Goal: Task Accomplishment & Management: Use online tool/utility

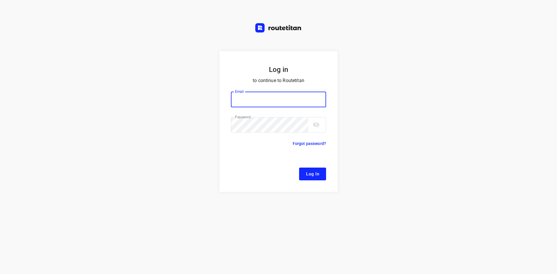
type input "[EMAIL_ADDRESS][DOMAIN_NAME]"
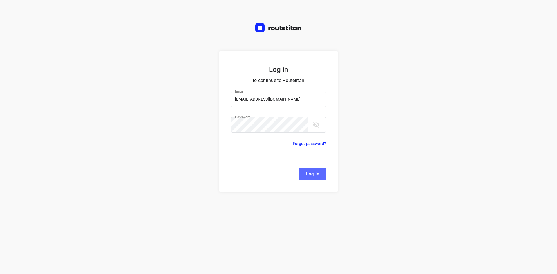
click at [309, 175] on span "Log In" at bounding box center [312, 174] width 13 height 8
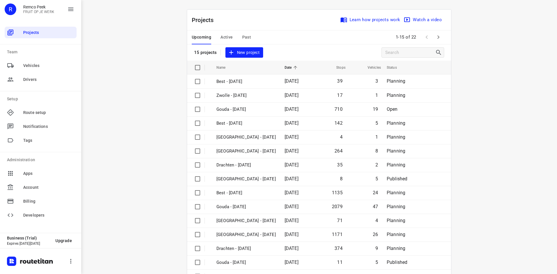
click at [103, 179] on div "i © 2025 Routetitan , © Stadia Maps , © OpenMapTiles © OpenStreetMap contributo…" at bounding box center [319, 137] width 476 height 274
click at [223, 36] on span "Active" at bounding box center [226, 37] width 12 height 7
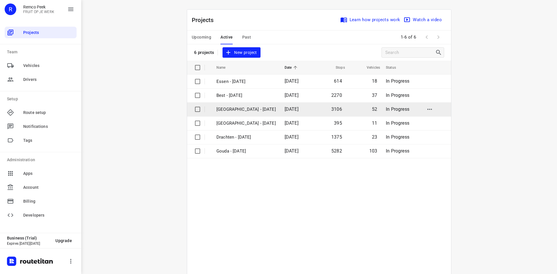
click at [235, 110] on p "[GEOGRAPHIC_DATA] - [DATE]" at bounding box center [245, 109] width 59 height 7
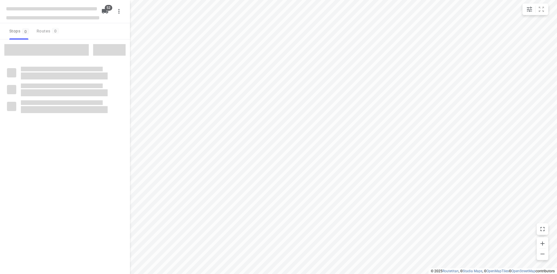
checkbox input "true"
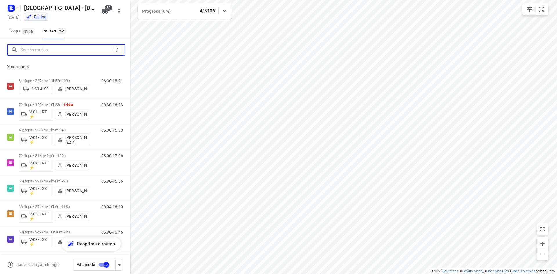
click at [62, 50] on input "Search routes" at bounding box center [66, 50] width 93 height 9
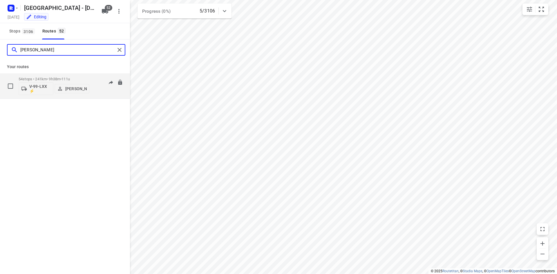
type input "[PERSON_NAME]"
click at [95, 84] on div "06:30-16:08" at bounding box center [108, 87] width 29 height 21
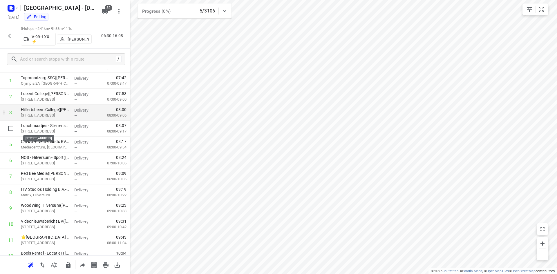
scroll to position [29, 0]
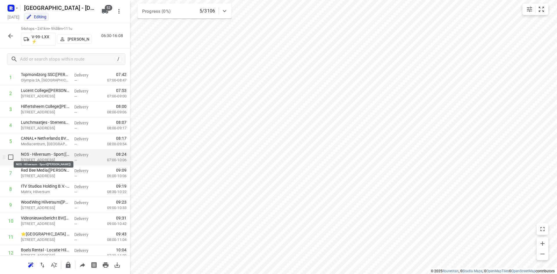
click at [56, 156] on p "NOS - Hilversum - Sport([PERSON_NAME])" at bounding box center [45, 154] width 49 height 6
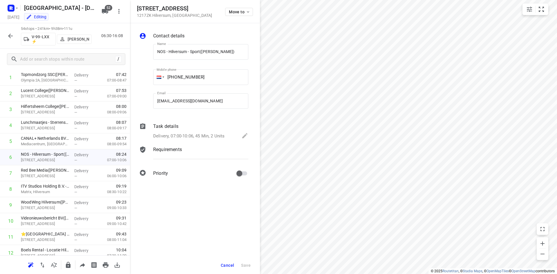
click at [176, 149] on p "Requirements" at bounding box center [167, 149] width 29 height 7
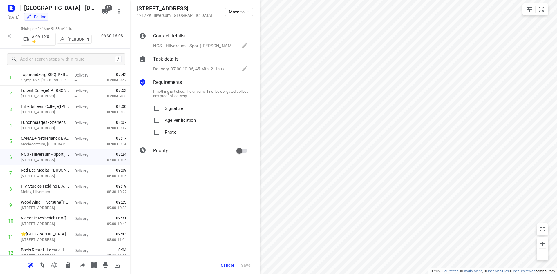
click at [197, 71] on p "Delivery, 07:00-10:06, 45 Min, 2 Units" at bounding box center [188, 69] width 71 height 7
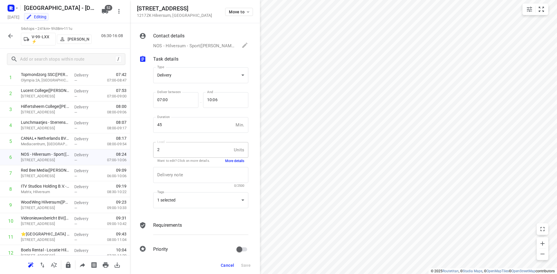
click at [229, 162] on button "More details" at bounding box center [234, 161] width 19 height 5
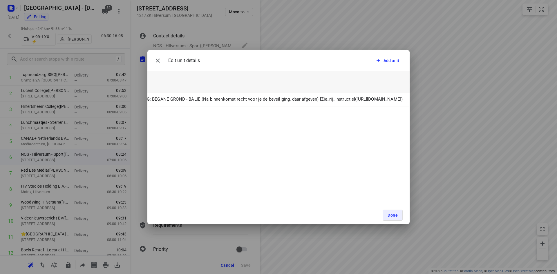
scroll to position [0, 304]
click at [158, 61] on icon "button" at bounding box center [157, 60] width 7 height 7
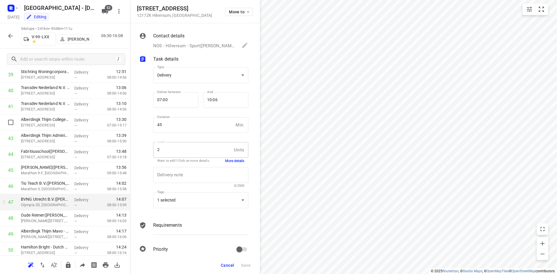
scroll to position [721, 0]
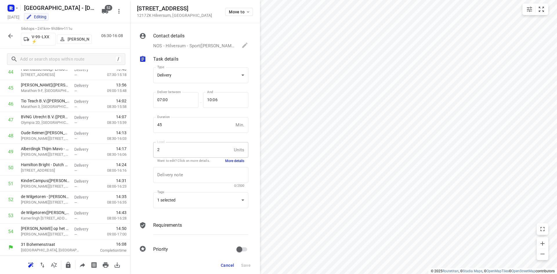
click at [224, 263] on span "Cancel" at bounding box center [227, 265] width 13 height 5
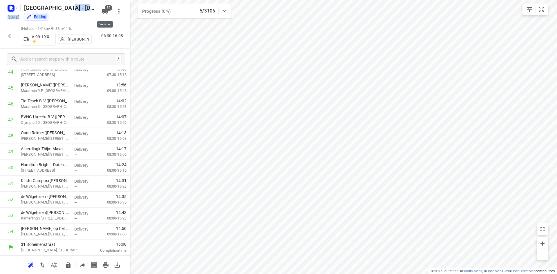
drag, startPoint x: 116, startPoint y: 19, endPoint x: 98, endPoint y: 7, distance: 21.1
click at [98, 8] on div "Zwolle - [DATE] [DATE] Editing 52" at bounding box center [65, 11] width 130 height 23
click at [12, 36] on icon "button" at bounding box center [10, 36] width 5 height 5
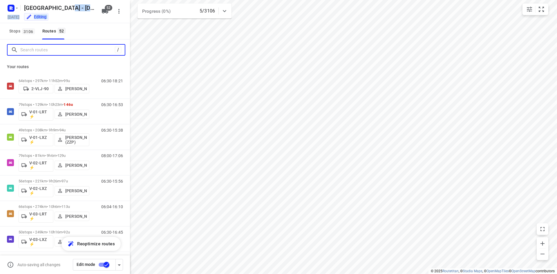
click at [50, 49] on input "Search routes" at bounding box center [67, 50] width 95 height 9
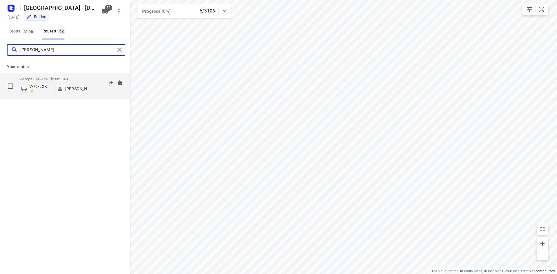
type input "[PERSON_NAME]"
click at [99, 91] on div "08:00-15:28" at bounding box center [108, 87] width 29 height 21
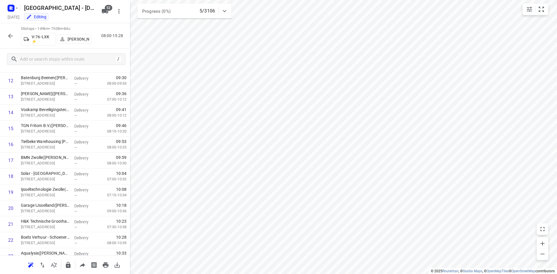
scroll to position [0, 0]
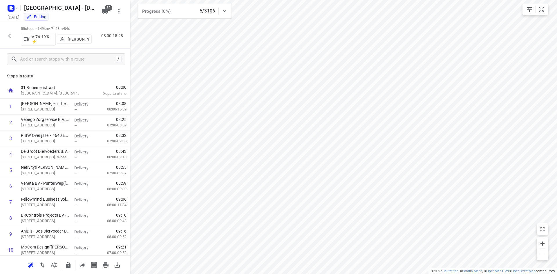
click at [10, 35] on icon "button" at bounding box center [10, 35] width 7 height 7
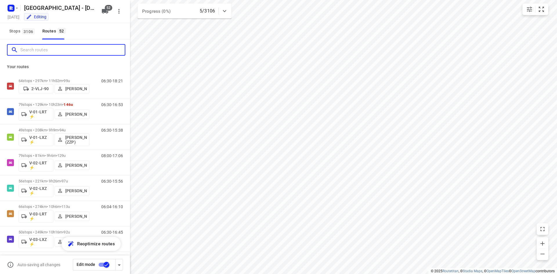
click at [73, 46] on input "Search routes" at bounding box center [72, 50] width 104 height 9
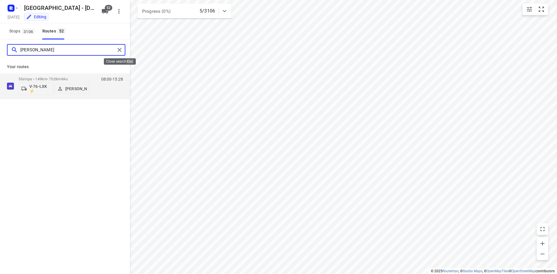
type input "[PERSON_NAME]"
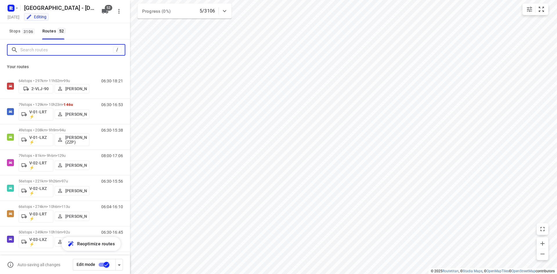
click at [100, 51] on input "Search routes" at bounding box center [66, 50] width 93 height 9
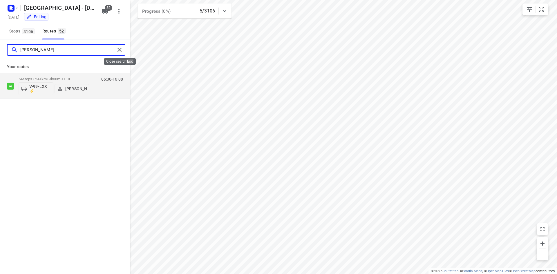
type input "[PERSON_NAME]"
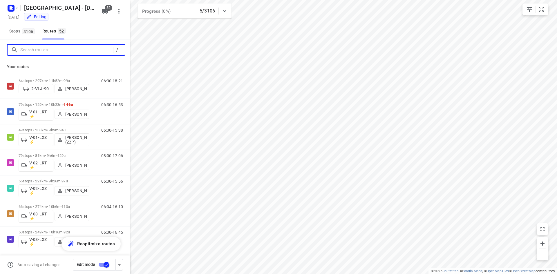
click at [100, 49] on input "Search routes" at bounding box center [66, 50] width 93 height 9
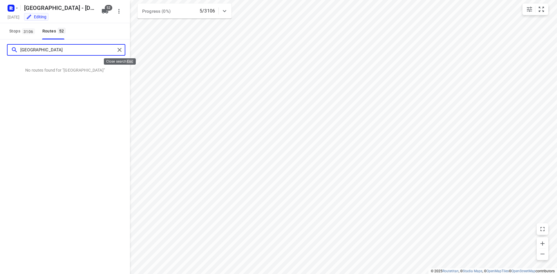
type input "[GEOGRAPHIC_DATA]"
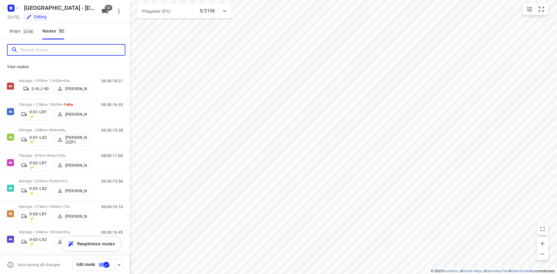
click at [77, 50] on input "Search routes" at bounding box center [72, 50] width 104 height 9
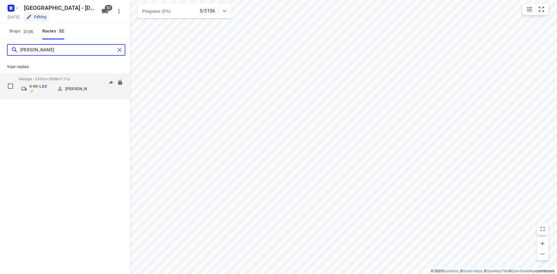
type input "[PERSON_NAME]"
click at [73, 88] on p "[PERSON_NAME]" at bounding box center [75, 88] width 21 height 5
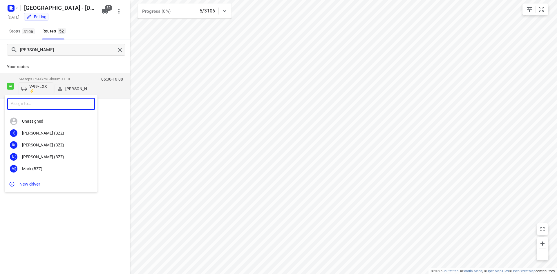
click at [57, 102] on input "text" at bounding box center [51, 104] width 88 height 12
type input "[PERSON_NAME]"
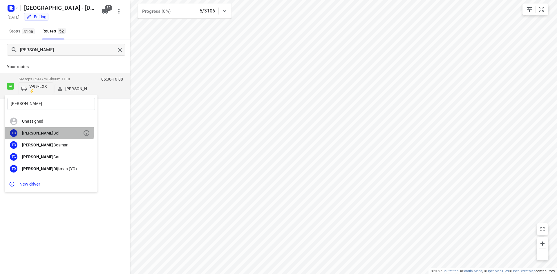
click at [45, 133] on div "[PERSON_NAME]" at bounding box center [52, 133] width 61 height 5
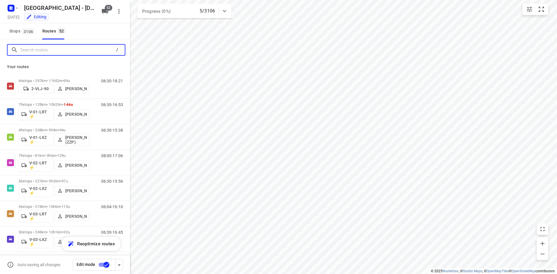
click at [97, 48] on input "Search routes" at bounding box center [66, 50] width 93 height 9
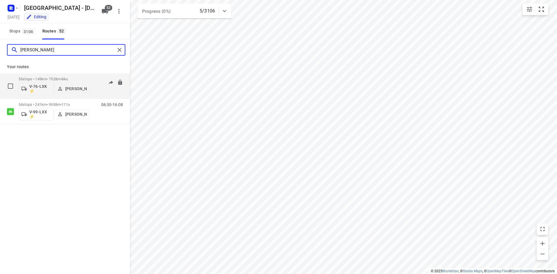
type input "[PERSON_NAME]"
click at [71, 86] on p "[PERSON_NAME]" at bounding box center [75, 88] width 21 height 5
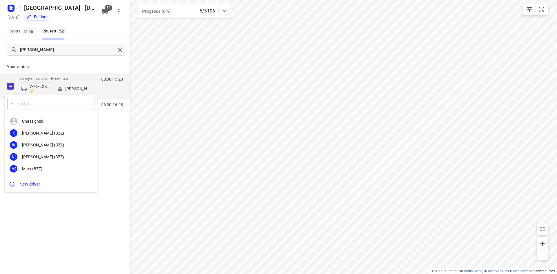
click at [50, 104] on input "text" at bounding box center [51, 104] width 88 height 12
type input "Koen"
click at [49, 156] on div "Koen [MEDICAL_DATA]" at bounding box center [52, 157] width 61 height 5
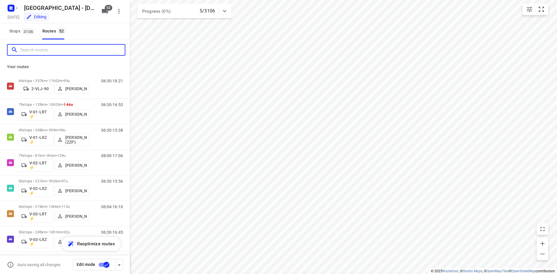
click at [90, 52] on input "Search routes" at bounding box center [72, 50] width 104 height 9
click at [40, 52] on input "Search routes" at bounding box center [67, 50] width 95 height 9
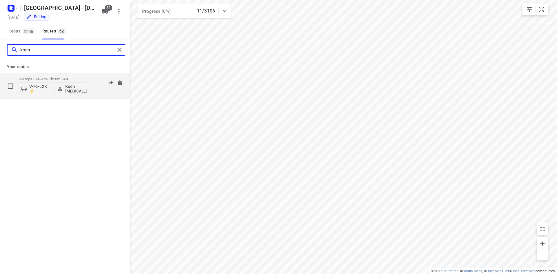
type input "koen"
click at [85, 77] on p "55 stops • 149km • 7h28m • 84u" at bounding box center [54, 79] width 71 height 4
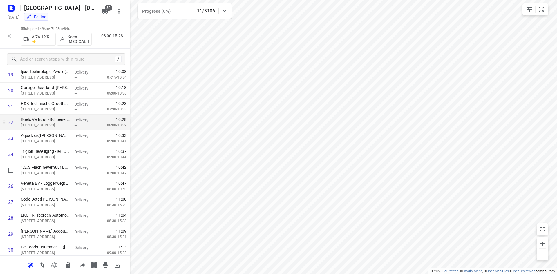
scroll to position [348, 0]
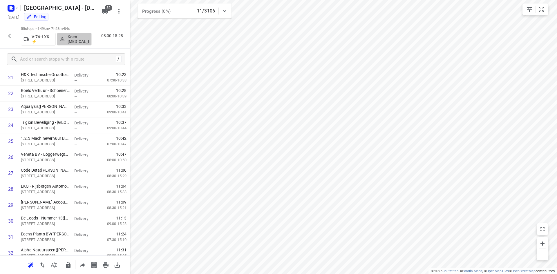
click at [73, 37] on p "Koen [MEDICAL_DATA]" at bounding box center [78, 39] width 21 height 9
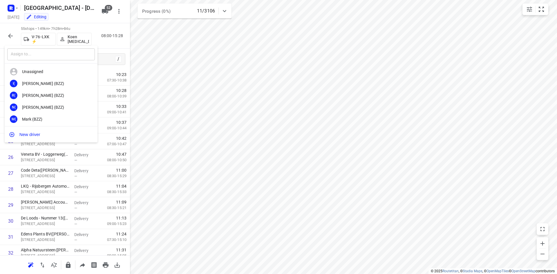
click at [56, 55] on input "text" at bounding box center [51, 54] width 88 height 12
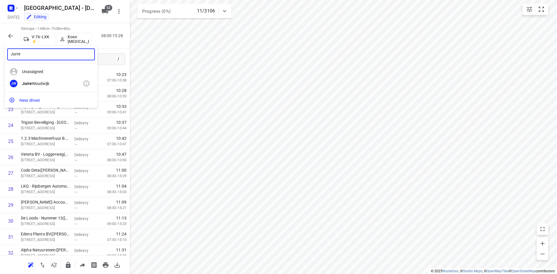
type input "Jurre"
click at [46, 80] on div "[PERSON_NAME]" at bounding box center [51, 84] width 93 height 12
